Goal: Information Seeking & Learning: Understand process/instructions

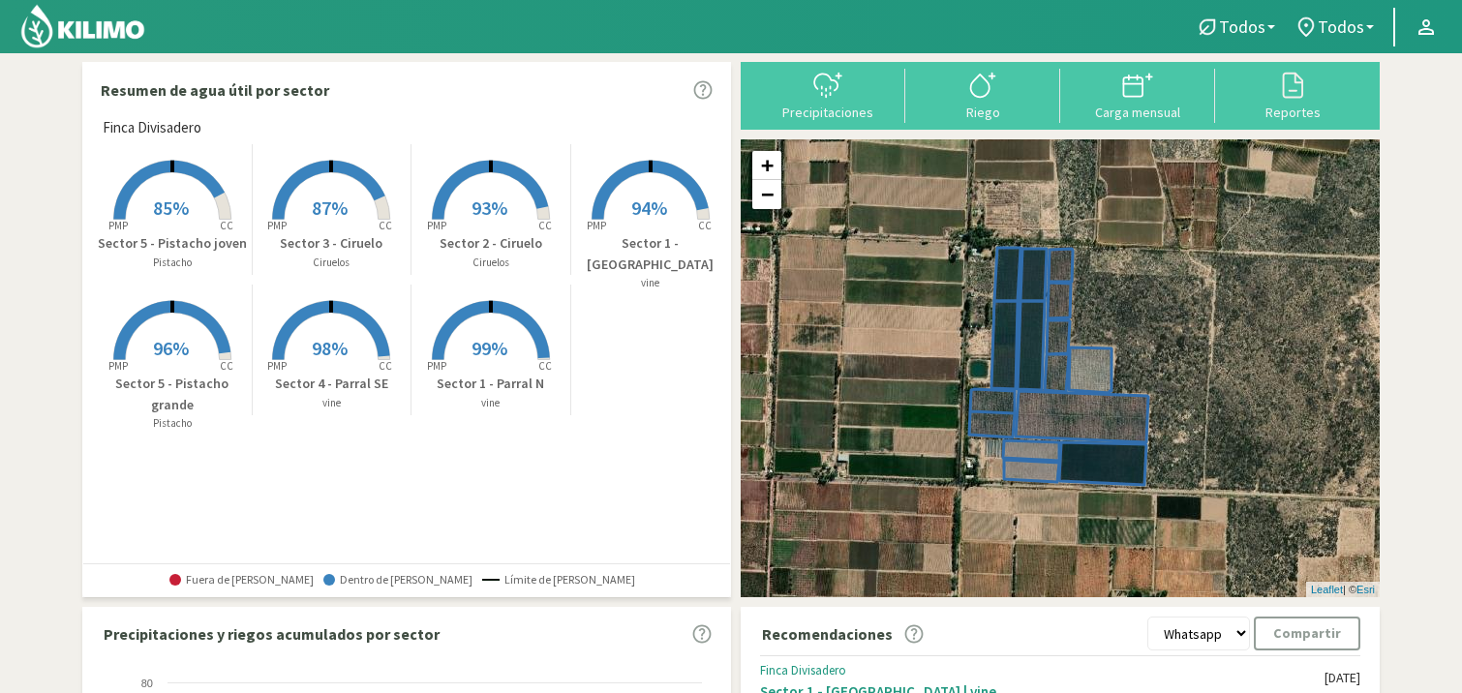
click at [168, 195] on rect at bounding box center [172, 221] width 155 height 155
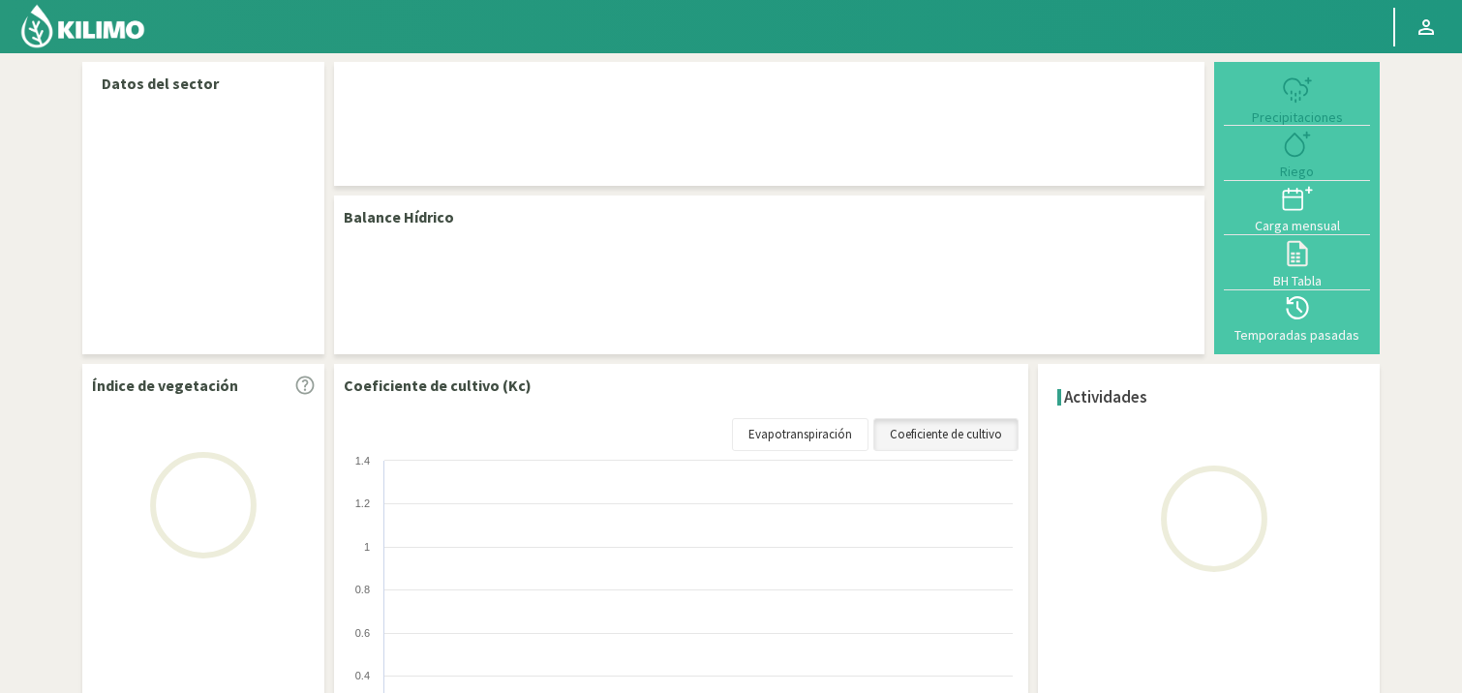
select select "6: Object"
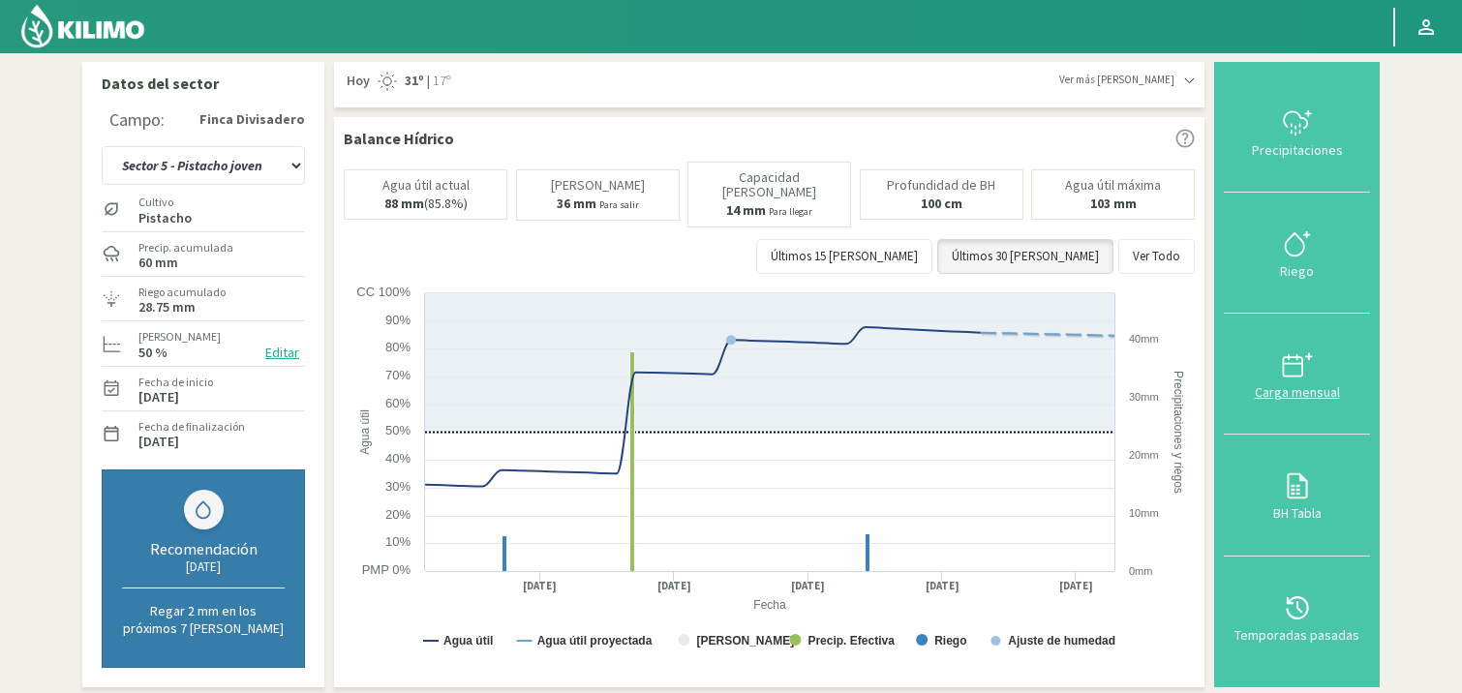
click at [1299, 364] on icon at bounding box center [1292, 364] width 19 height 0
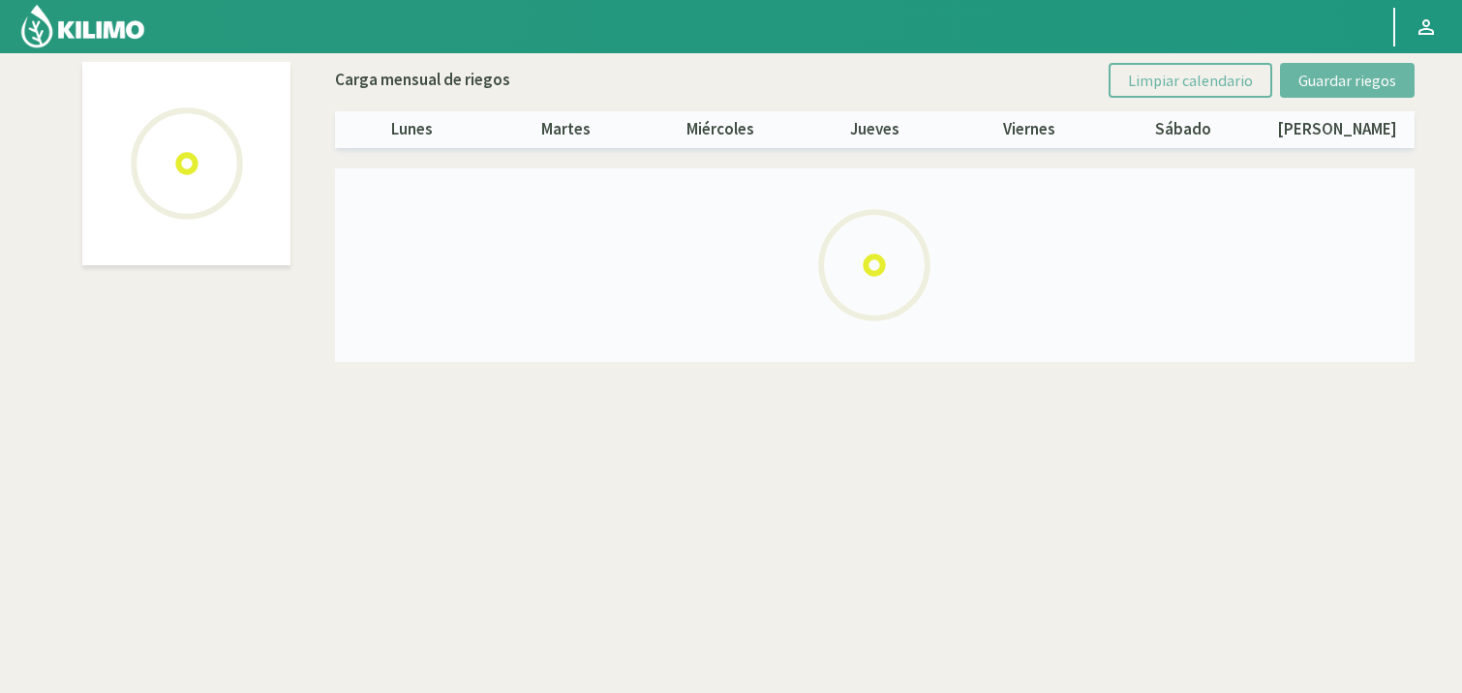
select select "6: Object"
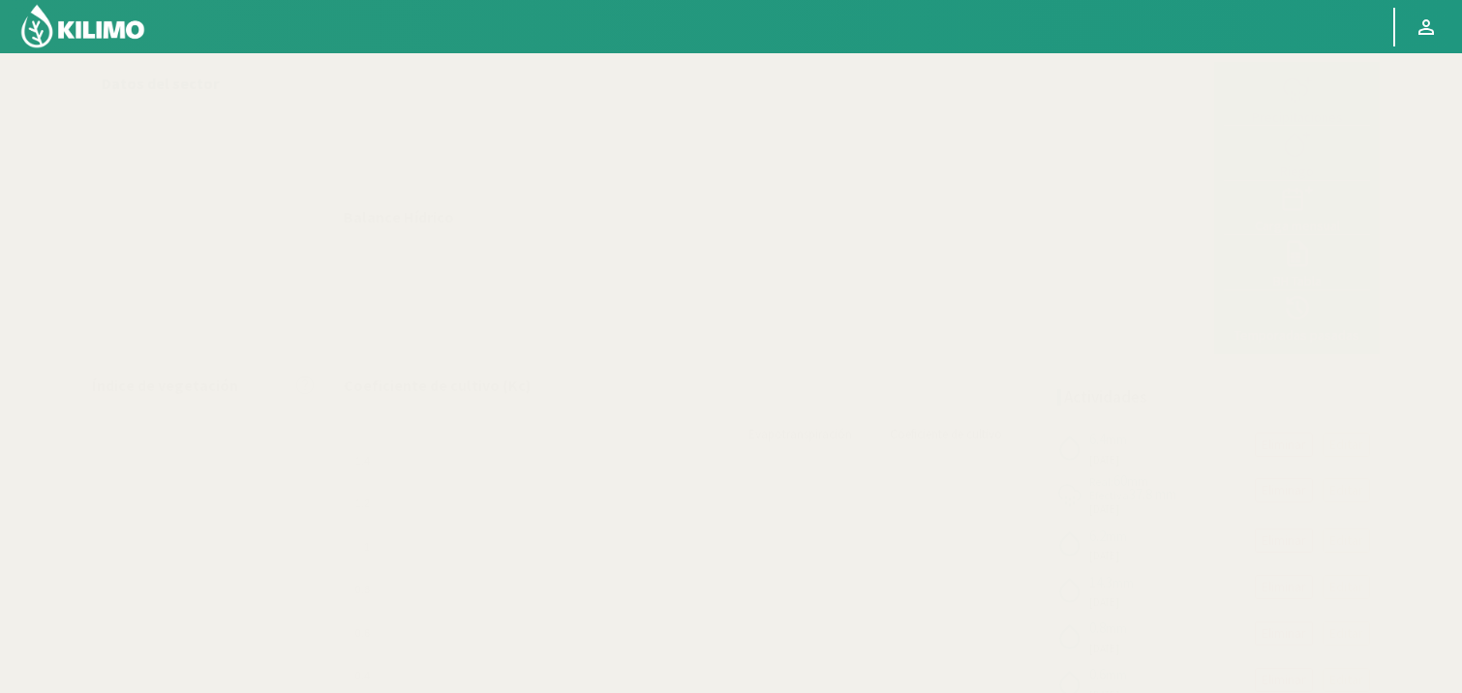
select select "6: Object"
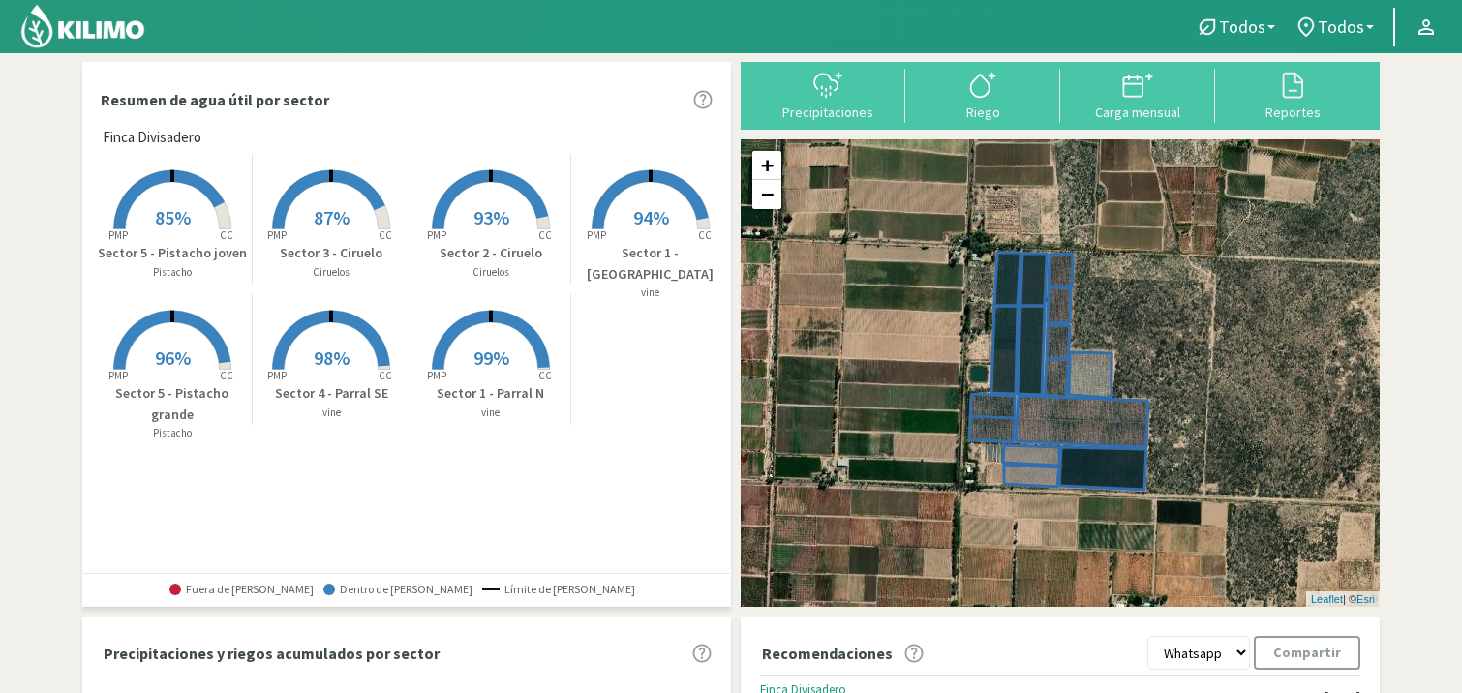
click at [1418, 626] on section "Resumen de agua útil por sector [PERSON_NAME] Created with Highcharts 9.2.2 PMP…" at bounding box center [731, 584] width 1462 height 1062
click at [904, 651] on icon at bounding box center [913, 653] width 19 height 19
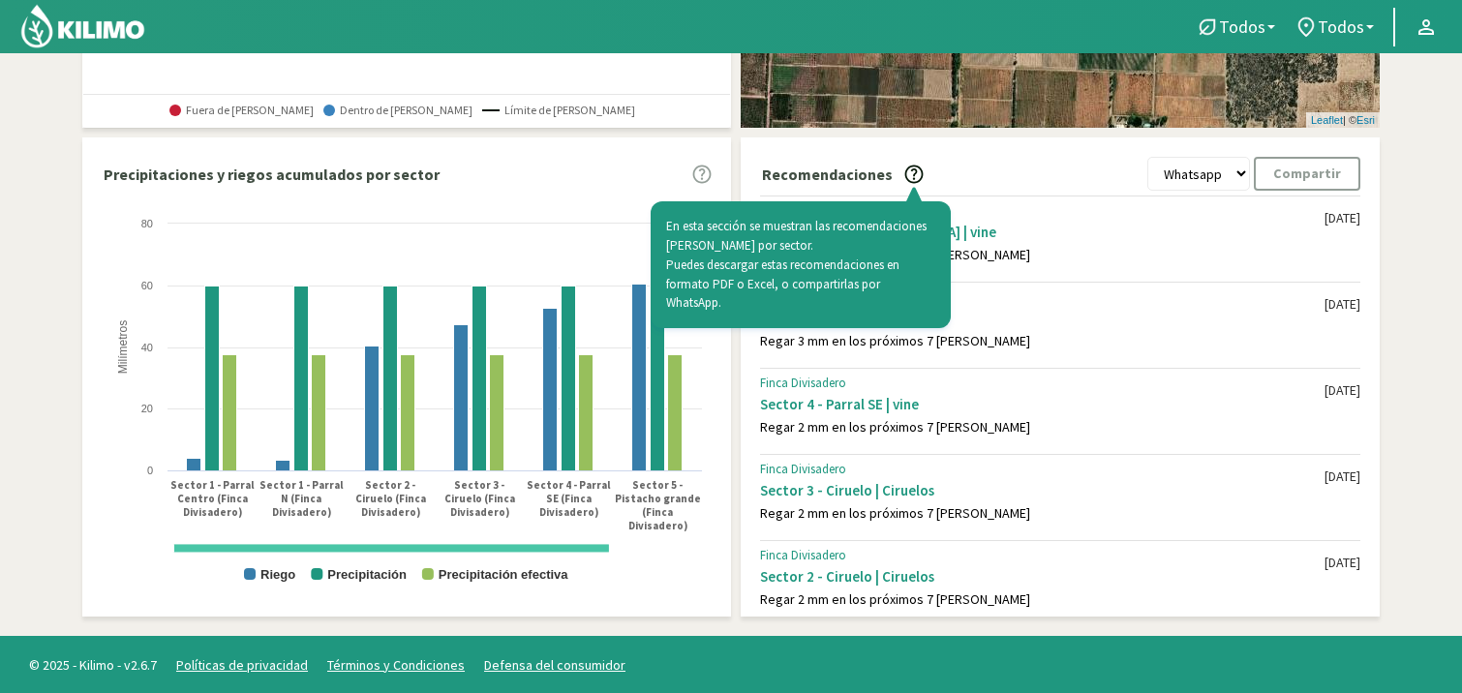
click at [1140, 243] on div "Finca Divisadero Sector 1 - Parral Centro | vine Regar 2 mm en los próximos 7 d…" at bounding box center [1042, 230] width 564 height 67
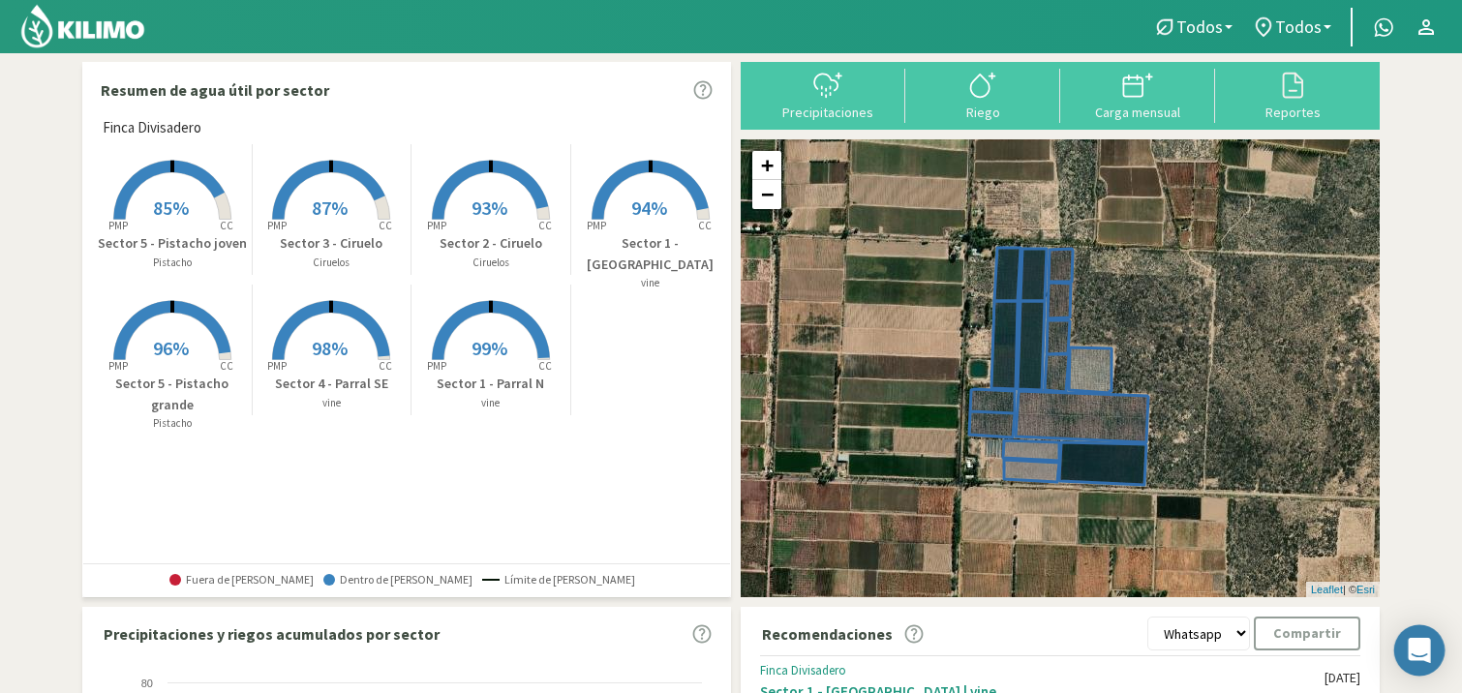
click at [1416, 644] on icon "Open Intercom Messenger" at bounding box center [1419, 650] width 22 height 25
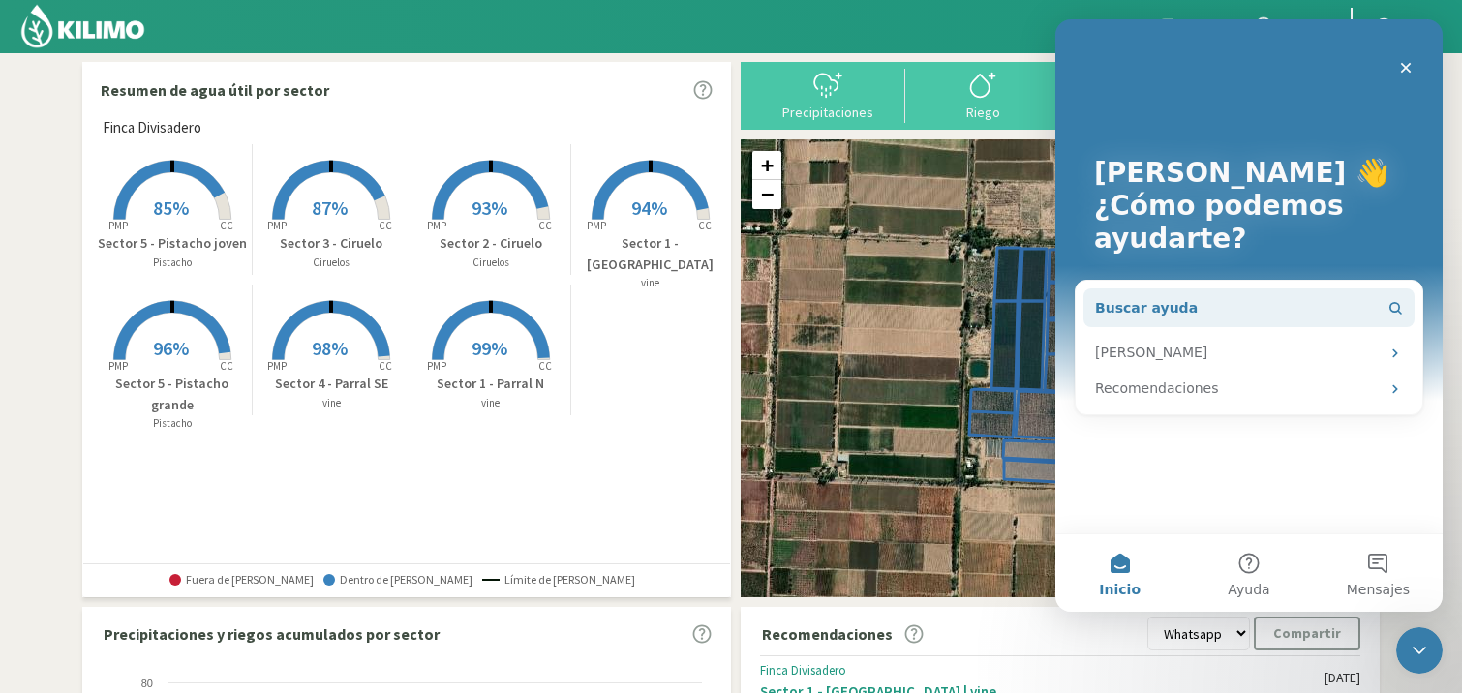
click at [1247, 304] on button "Buscar ayuda" at bounding box center [1248, 308] width 331 height 39
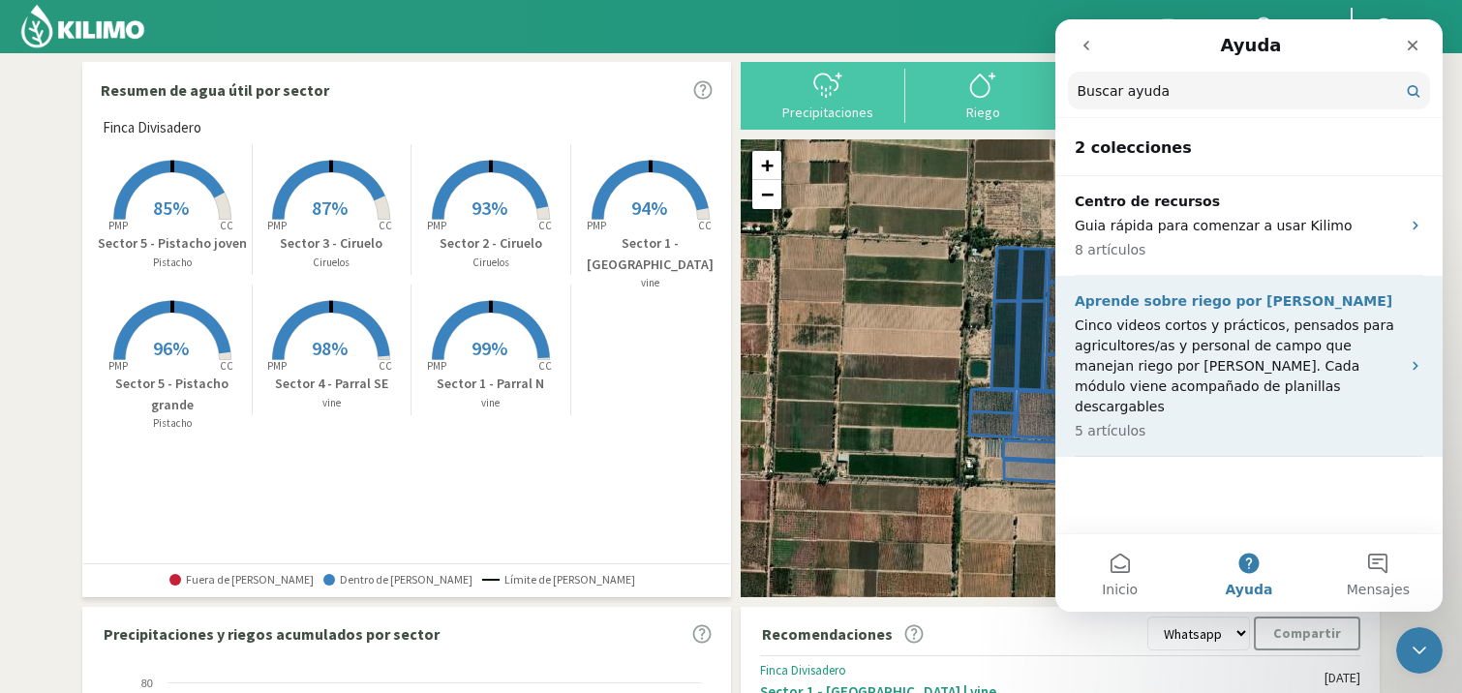
click at [1411, 358] on icon "Intercom Messenger" at bounding box center [1415, 365] width 15 height 15
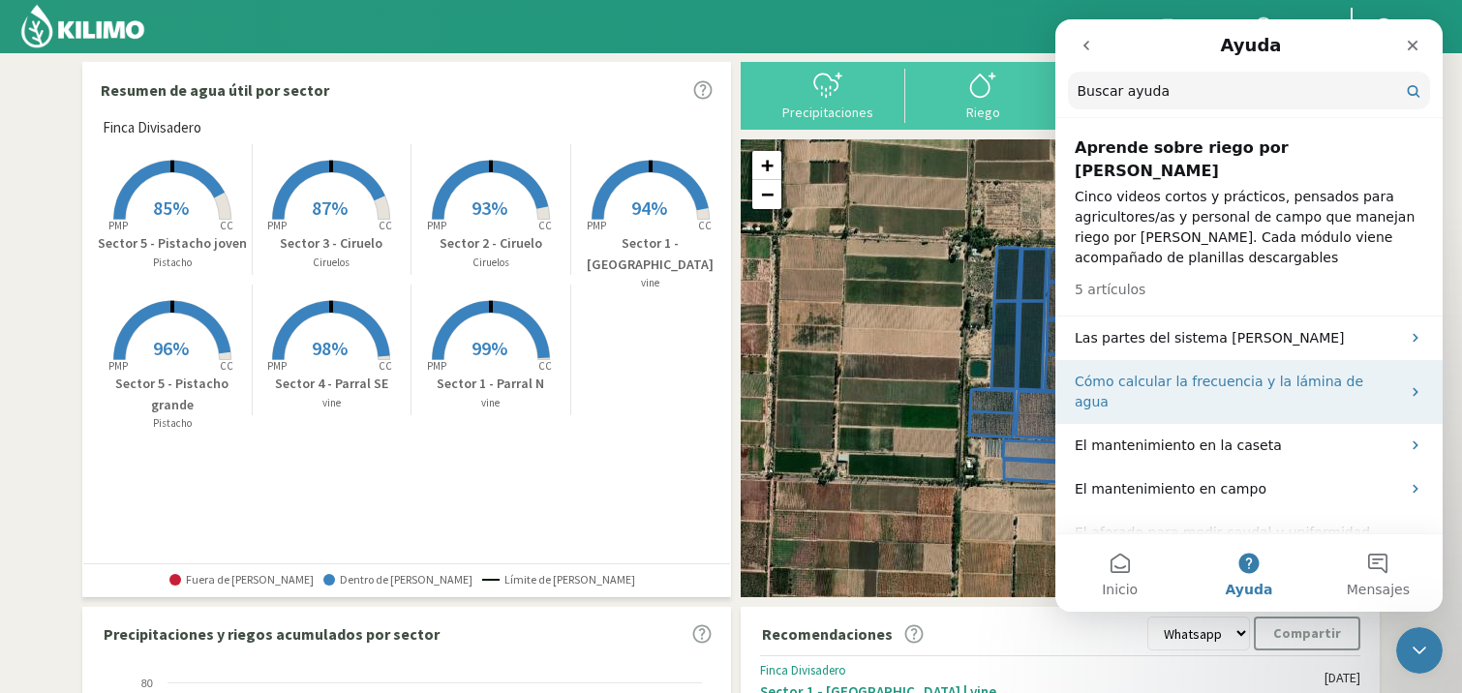
click at [1249, 372] on p "Cómo calcular la frecuencia y la lámina de agua" at bounding box center [1237, 392] width 325 height 41
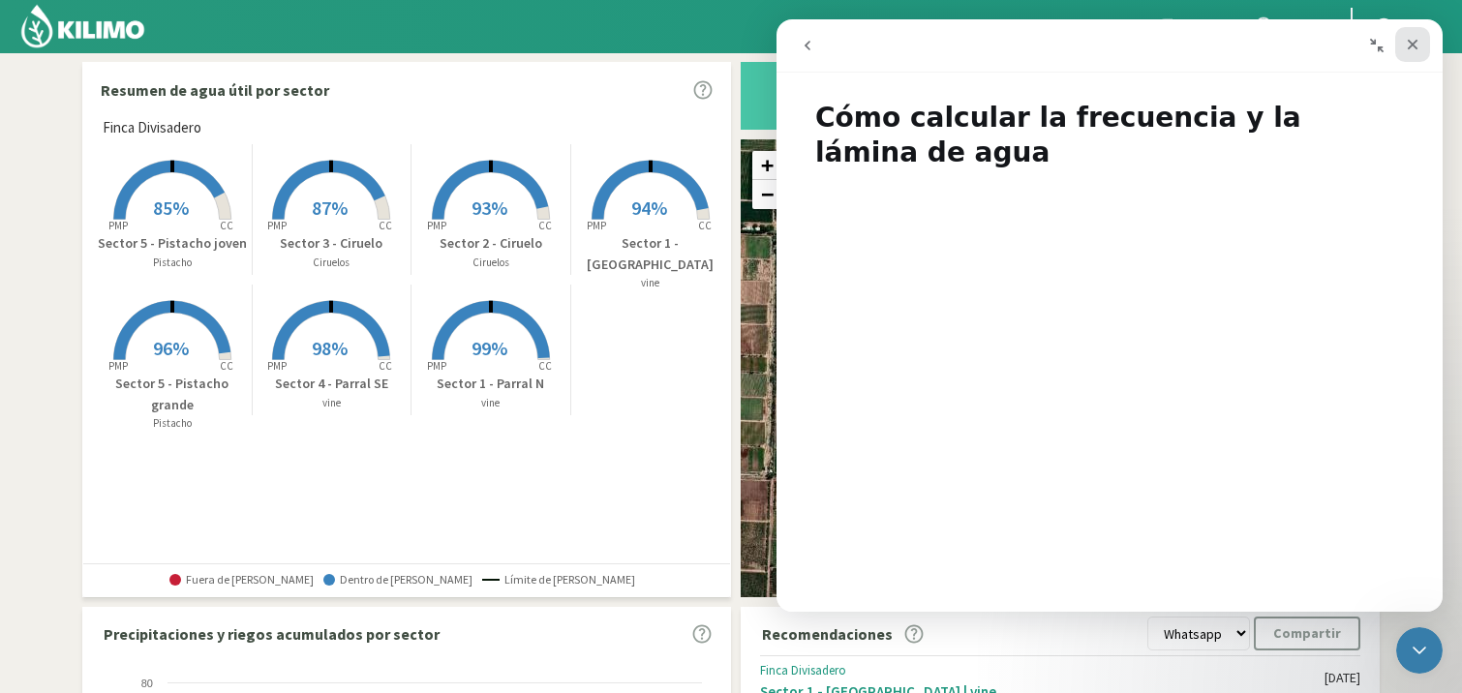
click at [1409, 46] on icon "Cerrar" at bounding box center [1412, 44] width 15 height 15
